Goal: Transaction & Acquisition: Book appointment/travel/reservation

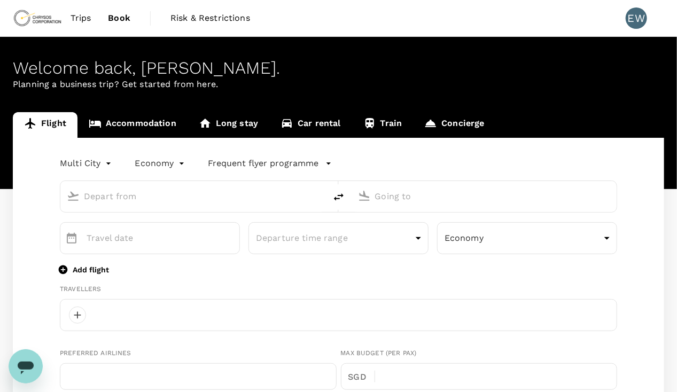
type input "oneway"
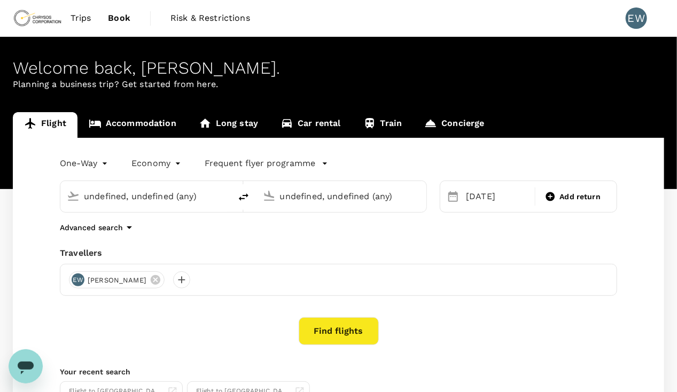
type input "OR Tambo Intl (JNB)"
type input "Quatro de Fevereiro (LAD)"
type input "OR Tambo Intl (JNB)"
type input "Quatro de Fevereiro (LAD)"
click at [84, 18] on span "Trips" at bounding box center [81, 18] width 21 height 13
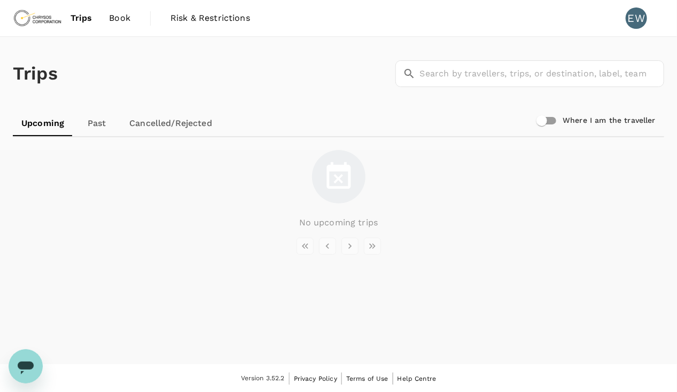
click at [123, 21] on span "Book" at bounding box center [119, 18] width 21 height 13
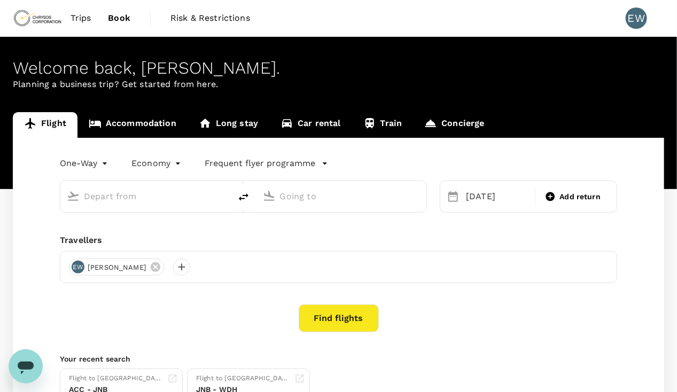
type input "OR Tambo Intl (JNB)"
type input "Quatro de Fevereiro (LAD)"
type input "OR Tambo Intl (JNB)"
type input "Quatro de Fevereiro (LAD)"
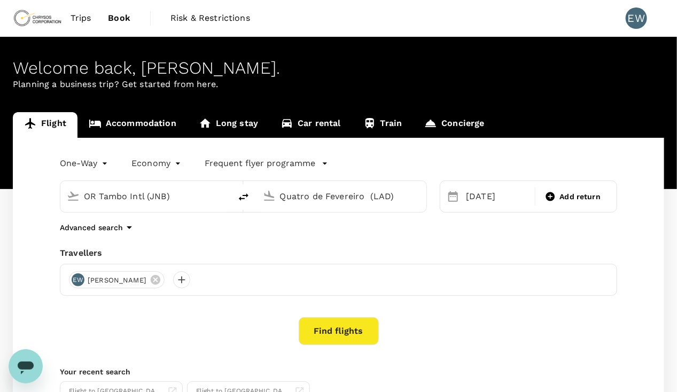
click at [84, 17] on span "Trips" at bounding box center [81, 18] width 21 height 13
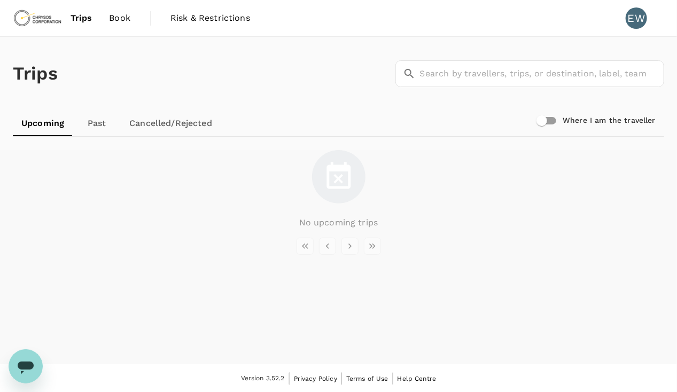
click at [119, 20] on span "Book" at bounding box center [119, 18] width 21 height 13
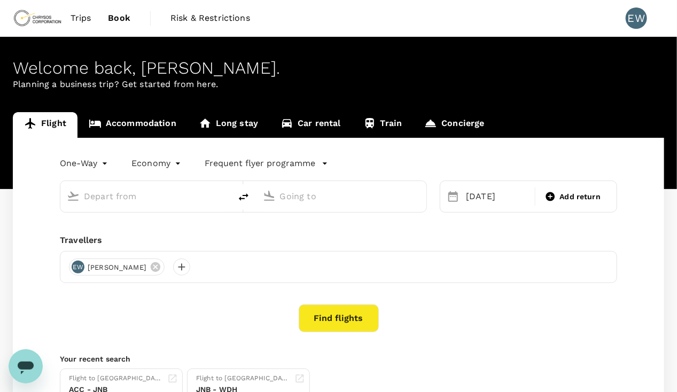
type input "OR Tambo Intl (JNB)"
type input "Quatro de Fevereiro (LAD)"
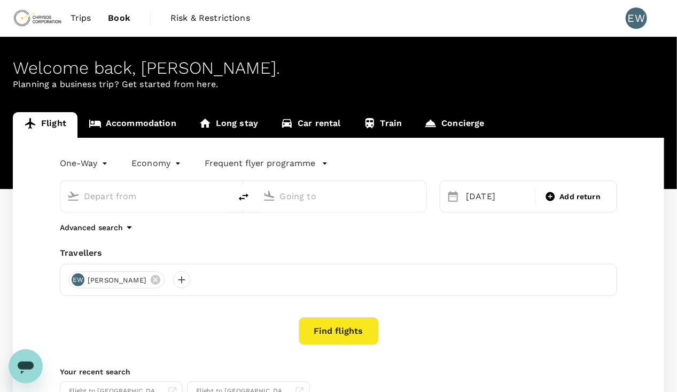
type input "OR Tambo Intl (JNB)"
type input "Quatro de Fevereiro (LAD)"
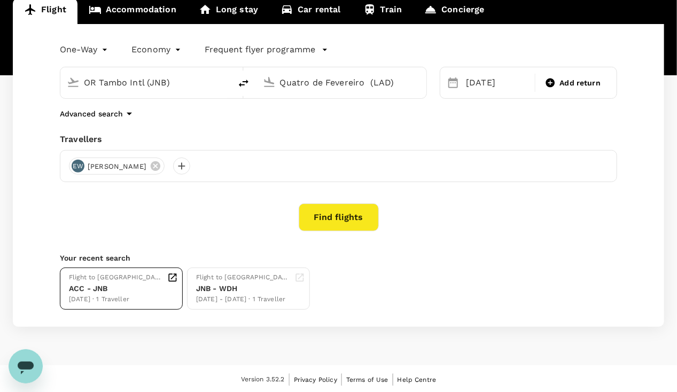
click at [128, 285] on div "ACC - JNB" at bounding box center [116, 288] width 94 height 11
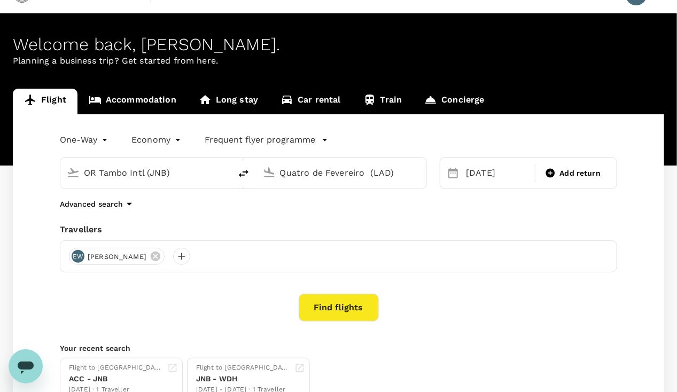
scroll to position [0, 0]
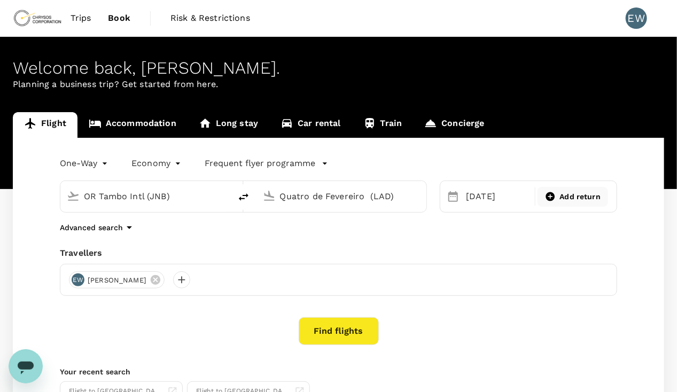
click at [562, 194] on span "Add return" at bounding box center [580, 196] width 41 height 11
type input "roundtrip"
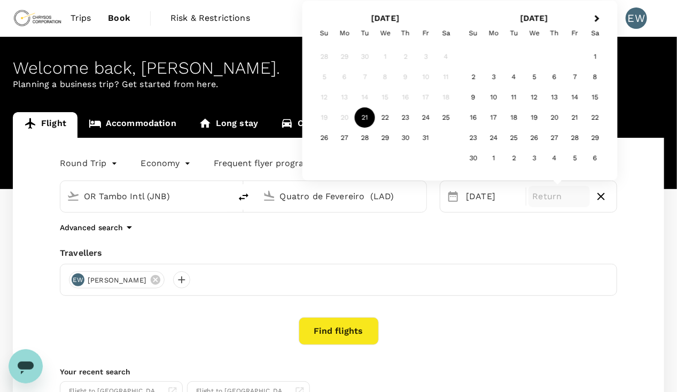
click at [197, 199] on input "OR Tambo Intl (JNB)" at bounding box center [146, 196] width 125 height 17
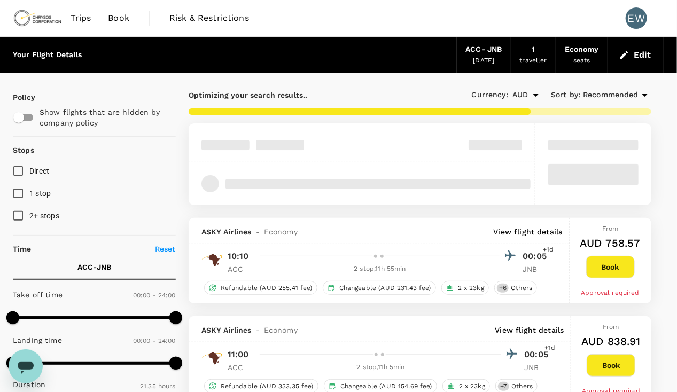
type input "1370"
